Goal: Task Accomplishment & Management: Manage account settings

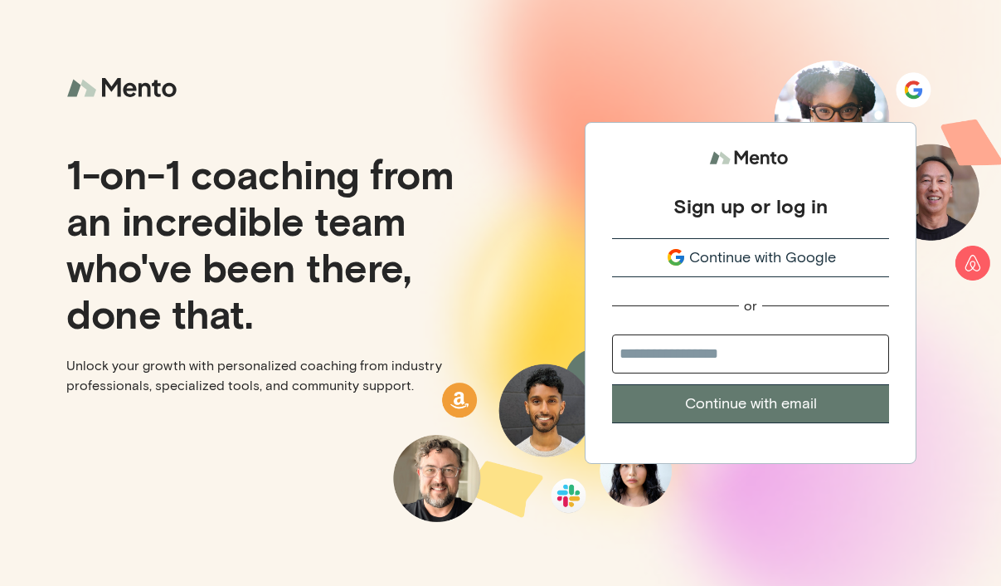
click at [737, 257] on span "Continue with Google" at bounding box center [762, 257] width 147 height 22
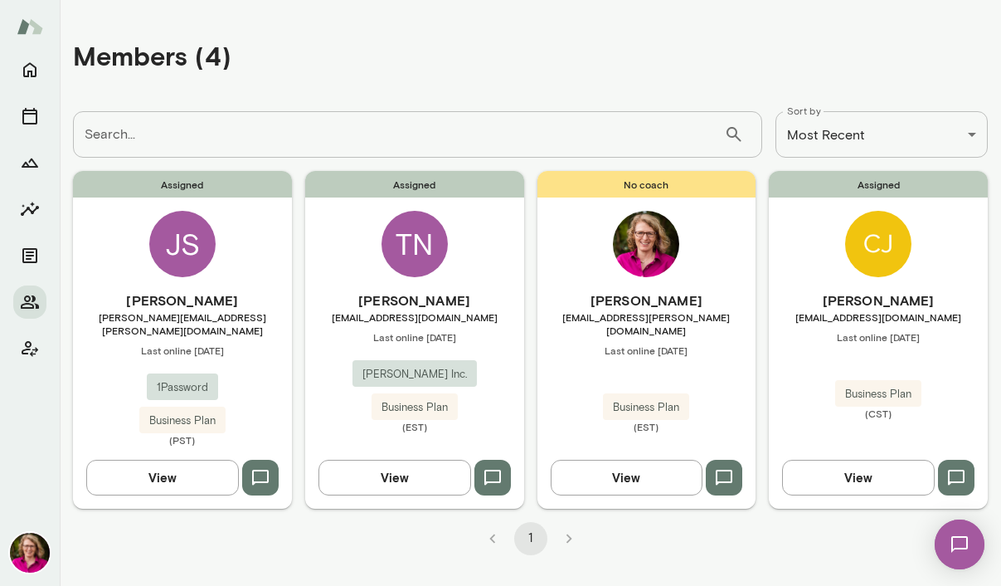
click at [258, 468] on icon "button" at bounding box center [261, 478] width 20 height 20
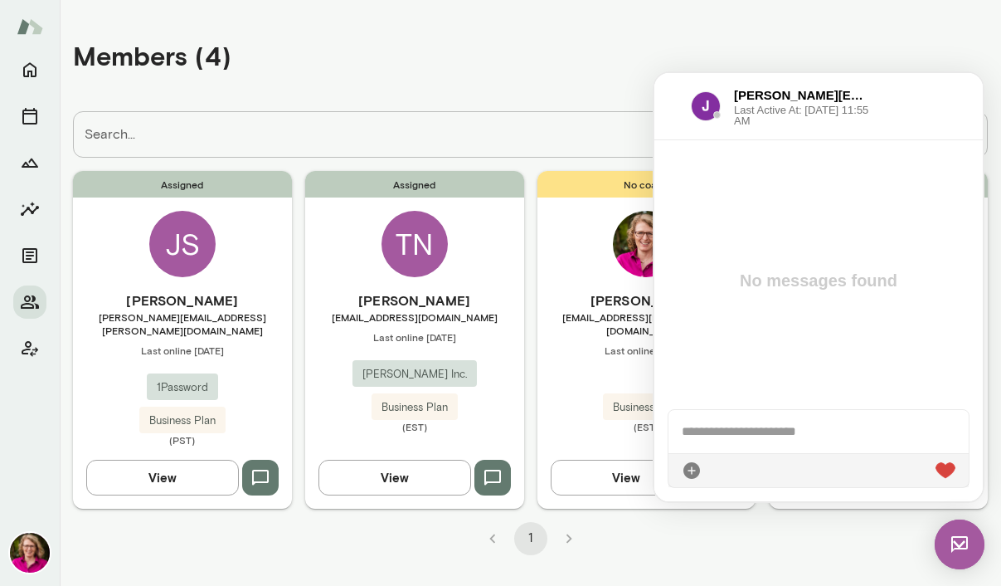
click at [242, 460] on button "button" at bounding box center [260, 477] width 37 height 35
click at [684, 422] on div at bounding box center [819, 431] width 300 height 43
click at [611, 545] on div "**********" at bounding box center [531, 284] width 942 height 568
click at [585, 50] on div "Members (4)" at bounding box center [530, 55] width 915 height 85
click at [377, 191] on span "Assigned" at bounding box center [414, 184] width 219 height 27
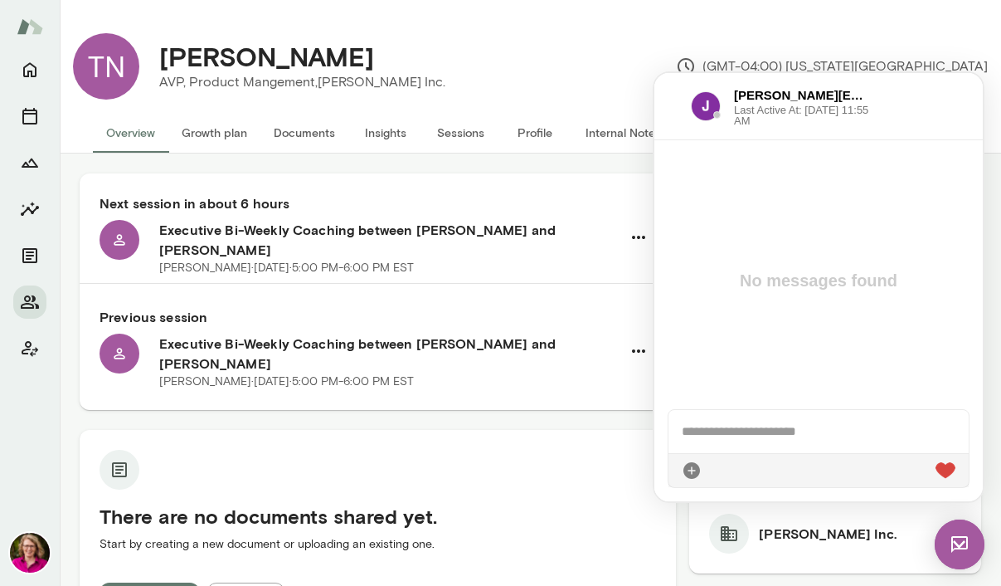
click at [957, 544] on img at bounding box center [960, 544] width 50 height 50
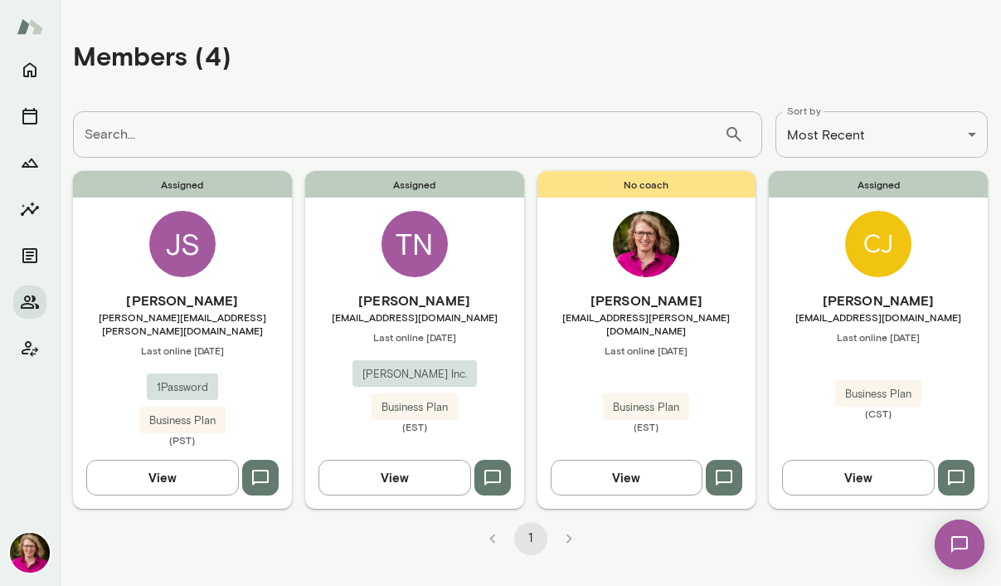
click at [569, 523] on li "pagination navigation" at bounding box center [569, 538] width 38 height 33
click at [489, 524] on li "pagination navigation" at bounding box center [493, 538] width 38 height 33
